Goal: Task Accomplishment & Management: Use online tool/utility

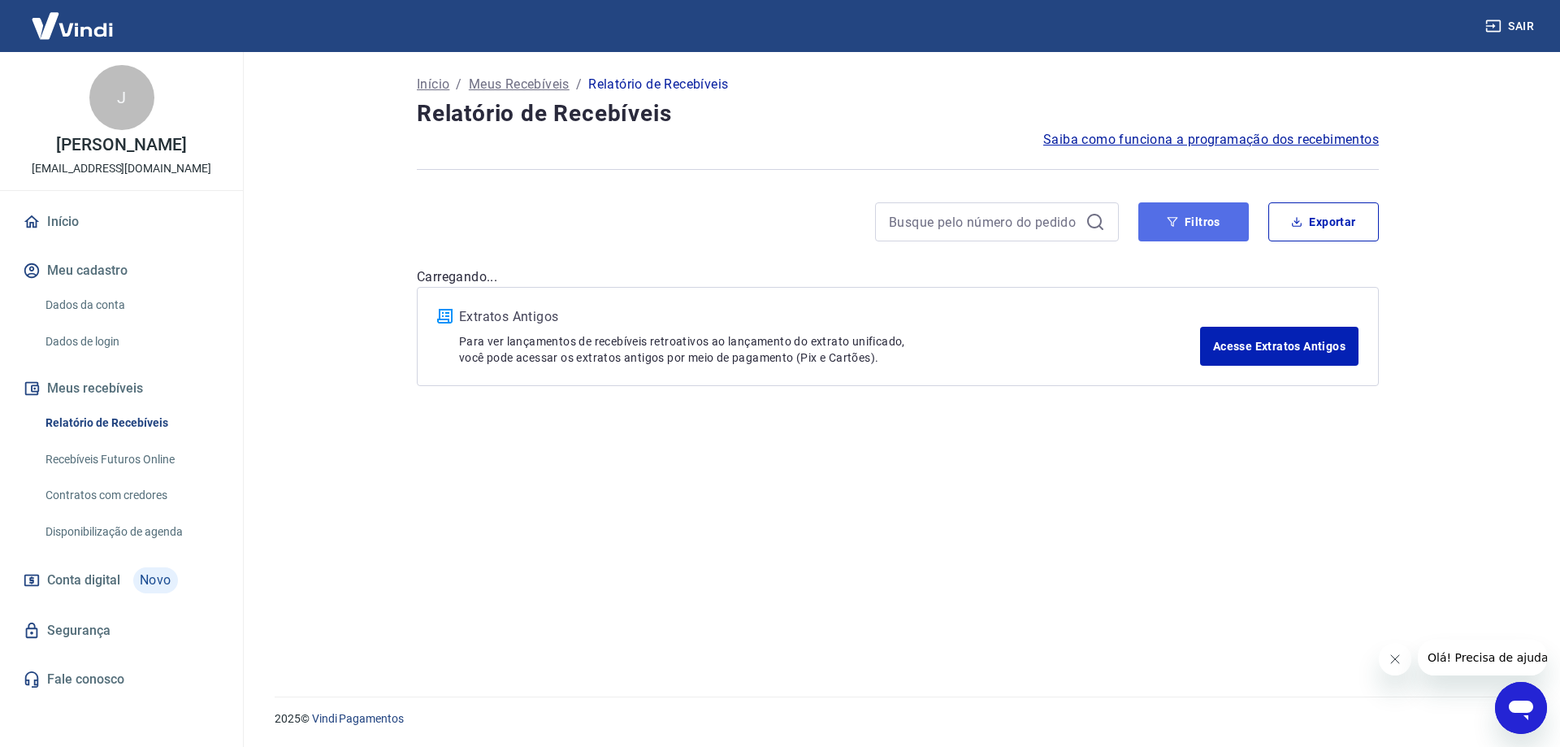
click at [1201, 230] on button "Filtros" at bounding box center [1193, 221] width 111 height 39
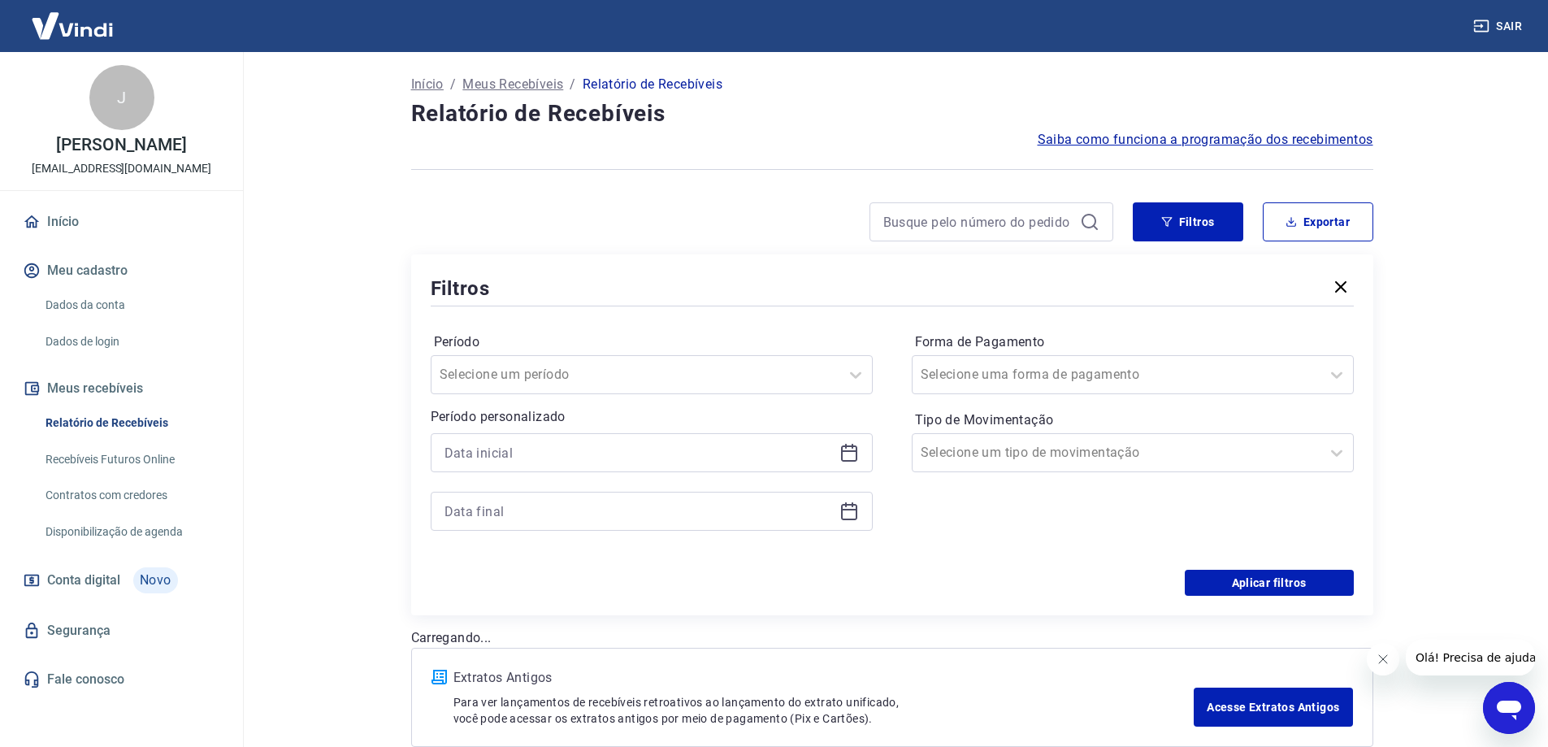
click at [844, 456] on icon at bounding box center [849, 453] width 20 height 20
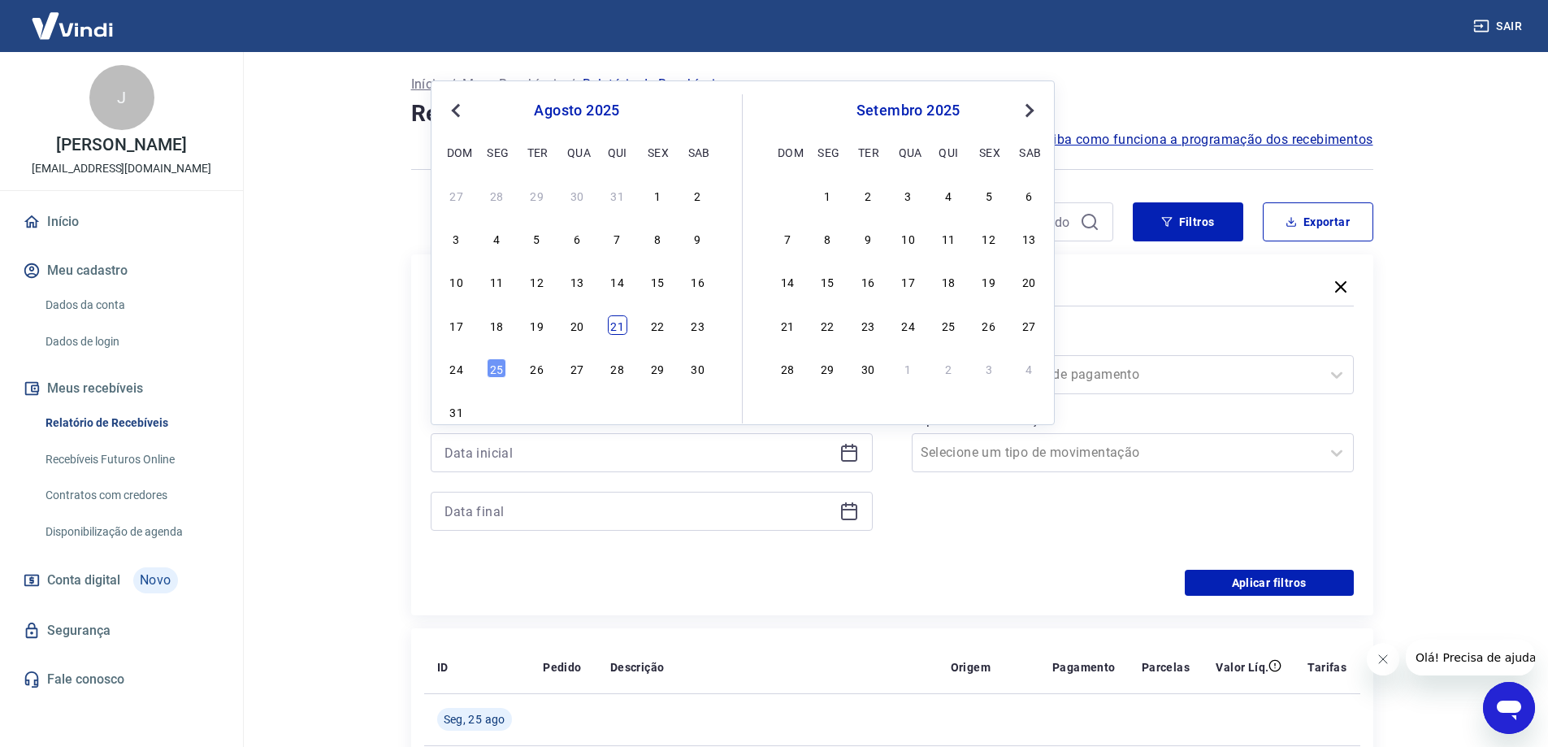
click at [618, 319] on div "21" at bounding box center [618, 325] width 20 height 20
type input "[DATE]"
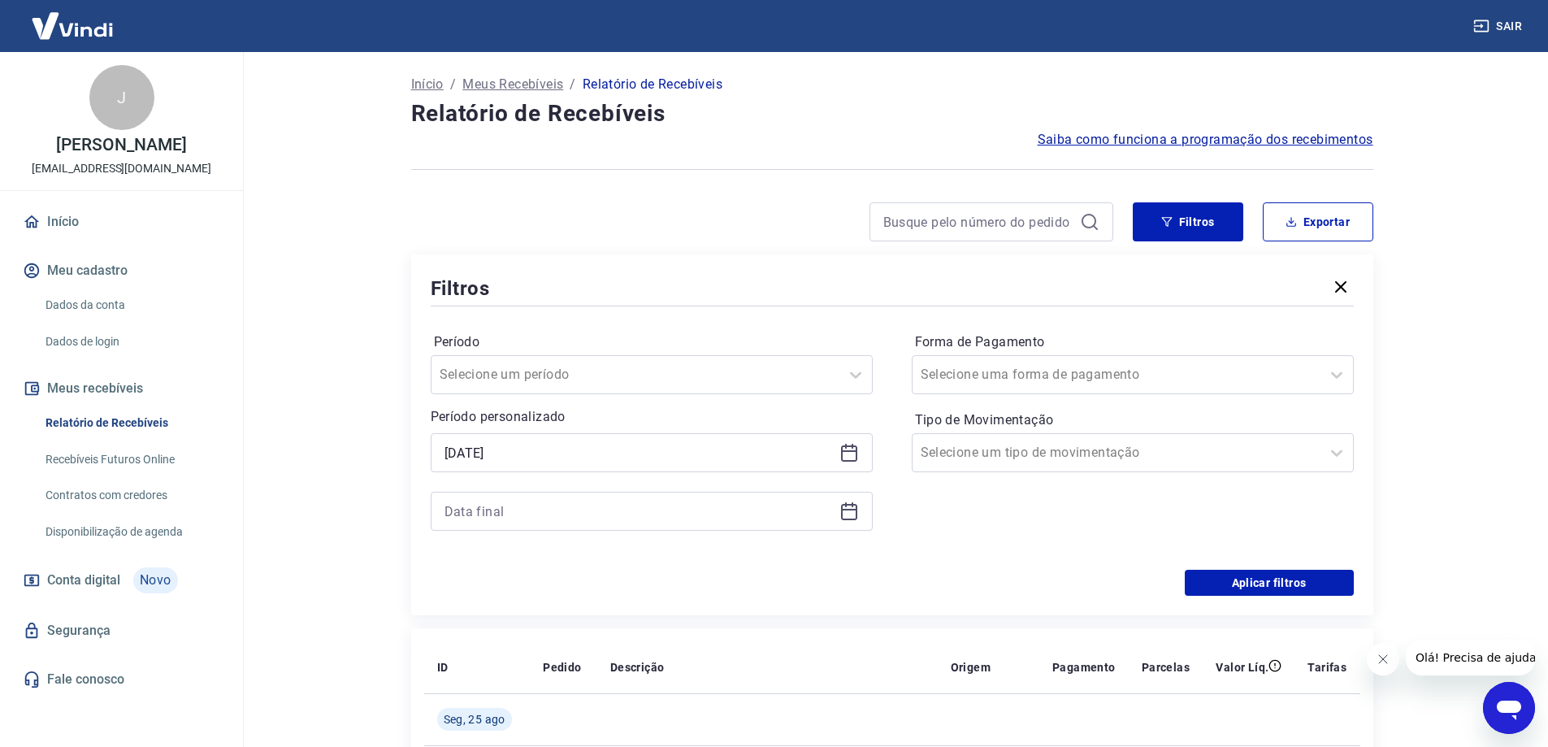
click at [848, 507] on icon at bounding box center [849, 511] width 20 height 20
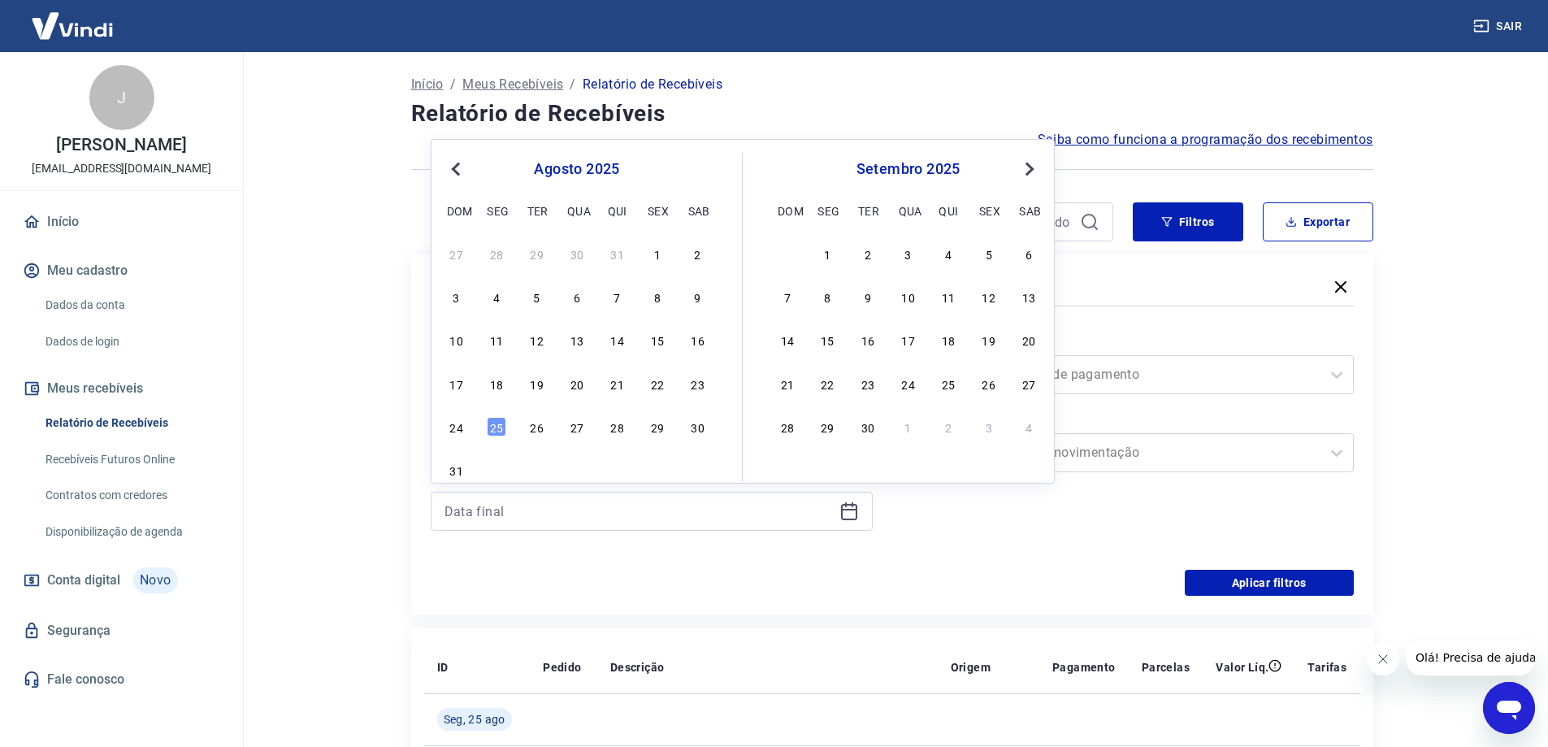
drag, startPoint x: 497, startPoint y: 425, endPoint x: 1203, endPoint y: 319, distance: 713.3
click at [500, 427] on div "25" at bounding box center [497, 427] width 20 height 20
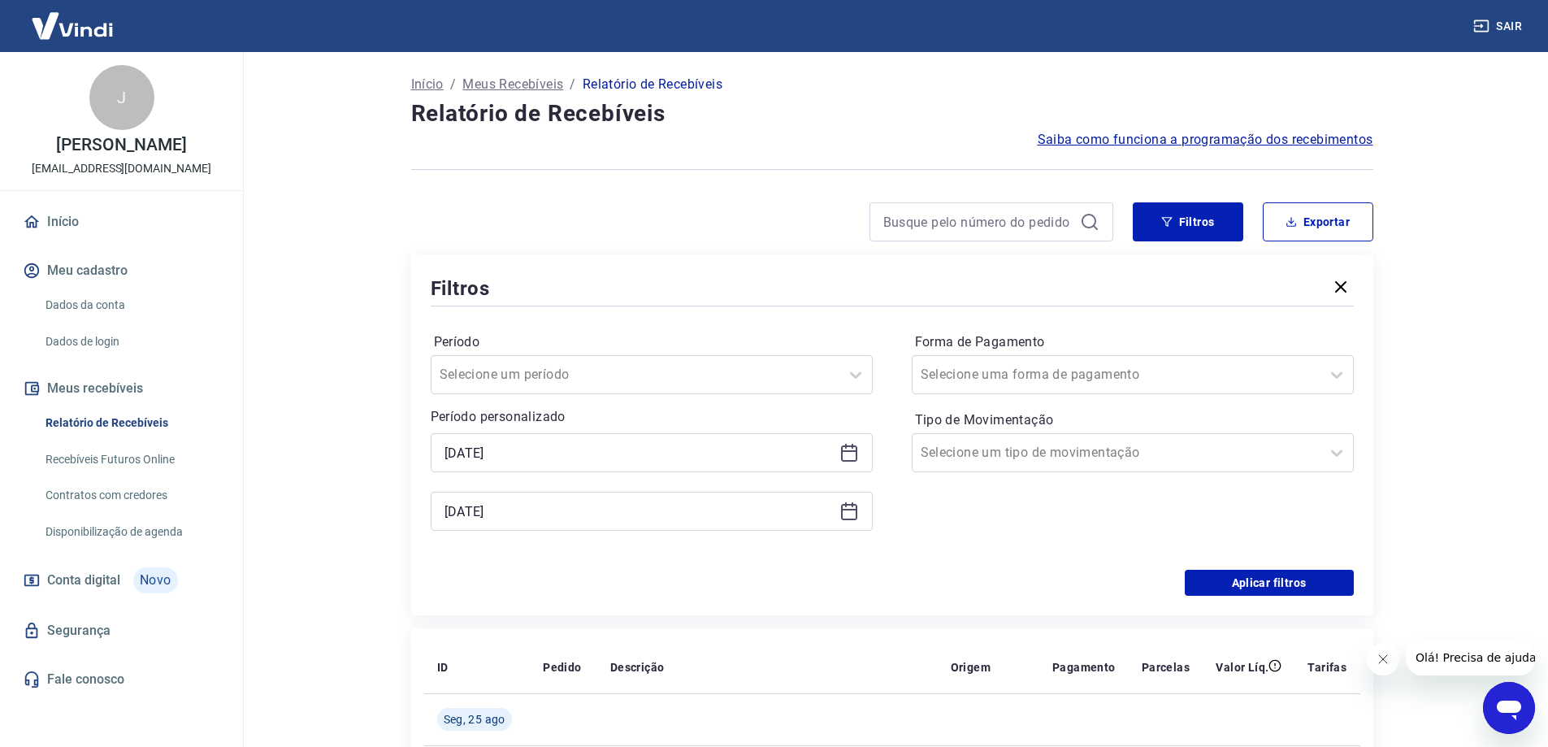
type input "[DATE]"
click at [1259, 582] on button "Aplicar filtros" at bounding box center [1269, 583] width 169 height 26
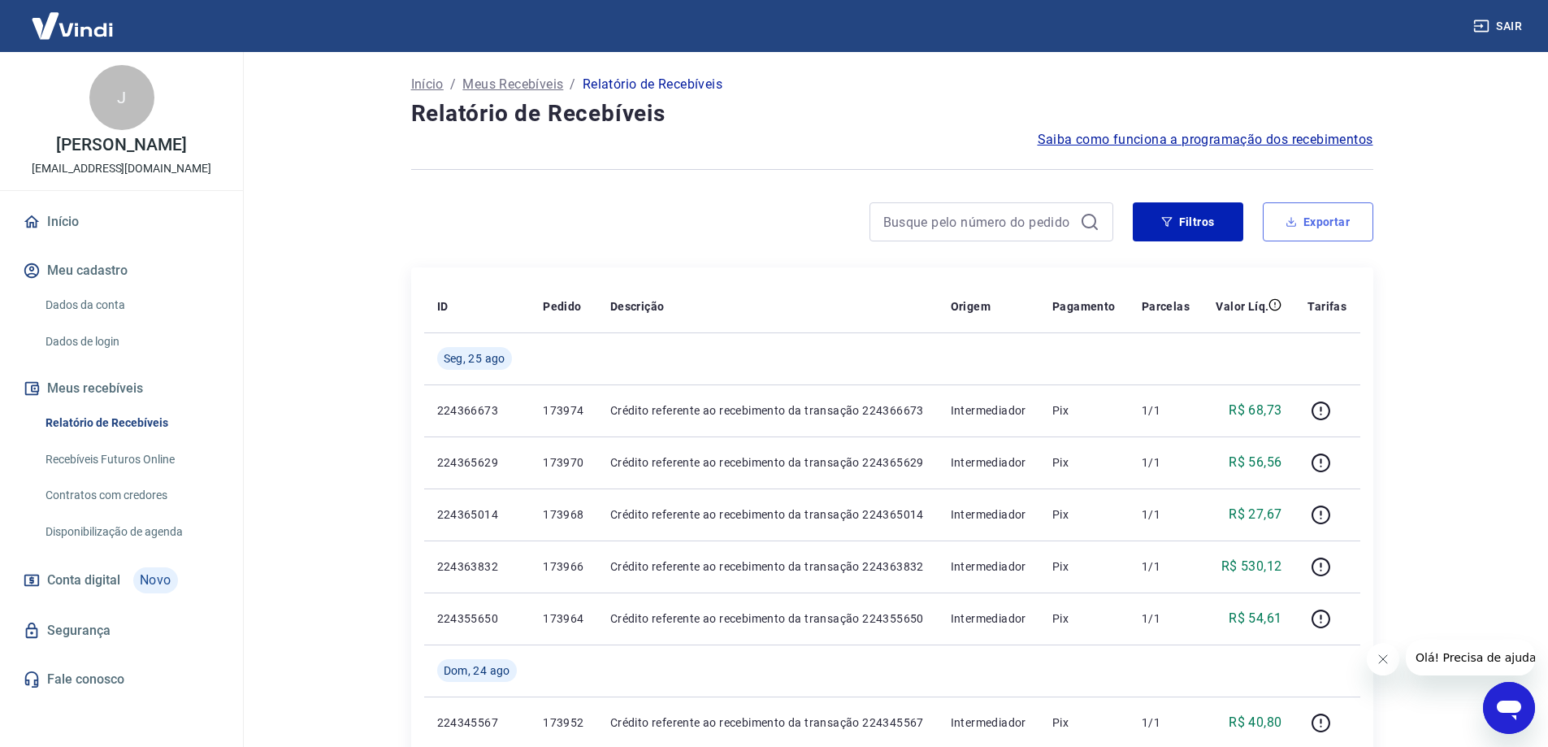
click at [1288, 219] on icon "button" at bounding box center [1291, 221] width 11 height 11
type input "[DATE]"
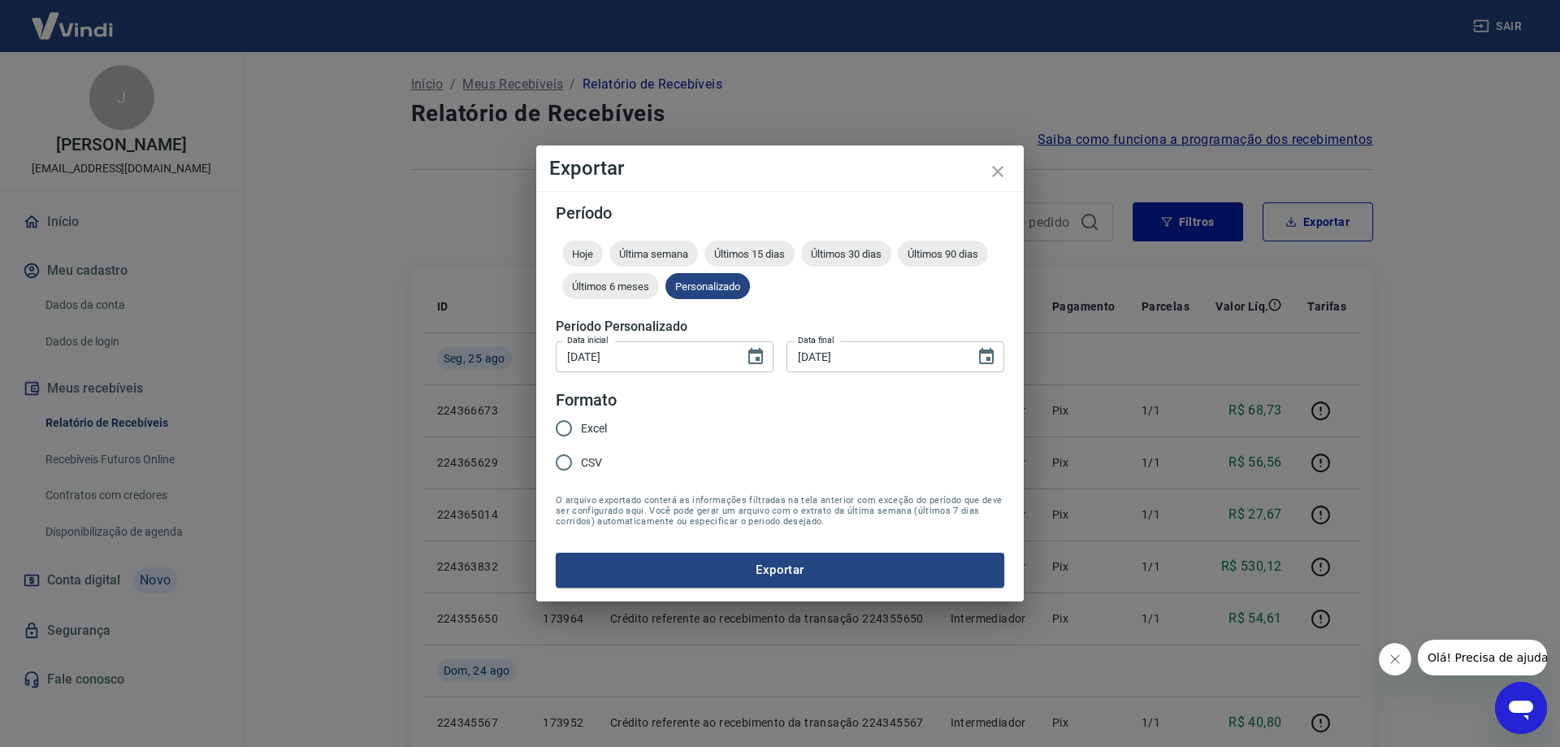
click at [588, 427] on span "Excel" at bounding box center [594, 428] width 26 height 17
click at [581, 427] on input "Excel" at bounding box center [564, 428] width 34 height 34
radio input "true"
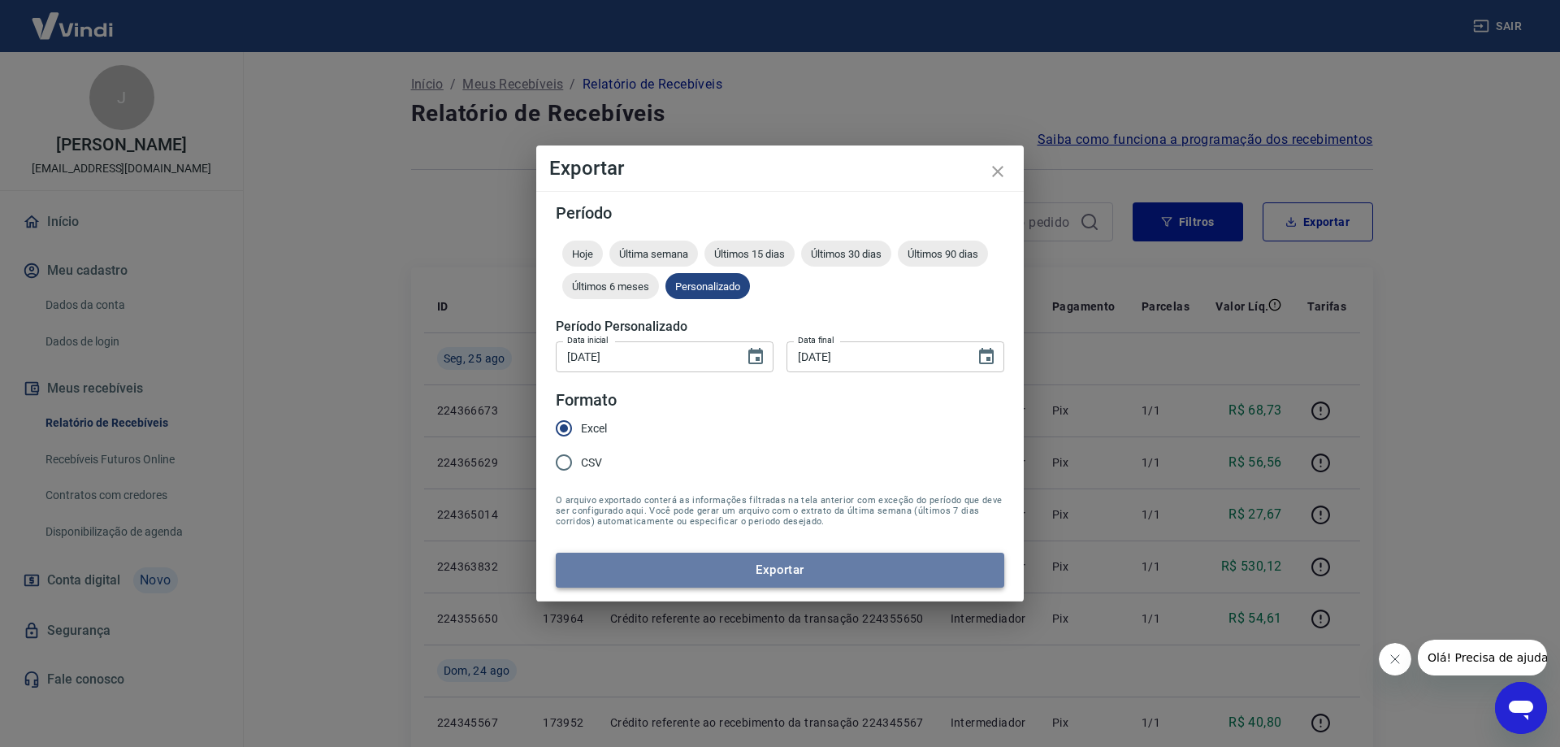
click at [675, 572] on button "Exportar" at bounding box center [780, 570] width 449 height 34
